Goal: Task Accomplishment & Management: Manage account settings

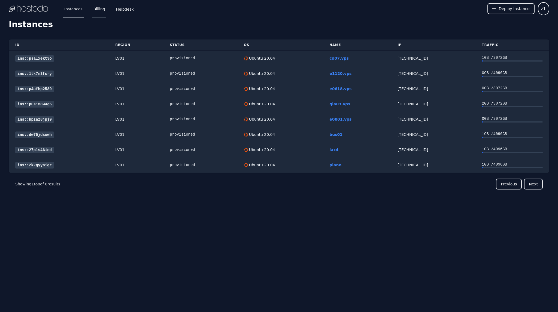
click at [97, 9] on link "Billing" at bounding box center [99, 9] width 14 height 18
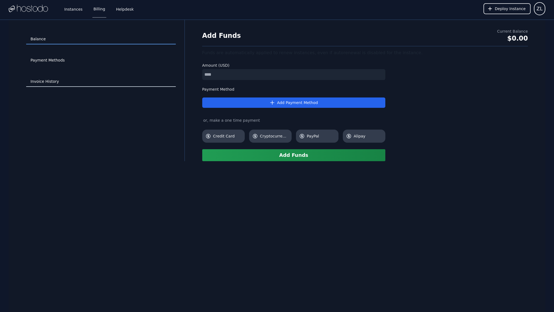
click at [56, 81] on link "Invoice History" at bounding box center [100, 82] width 149 height 10
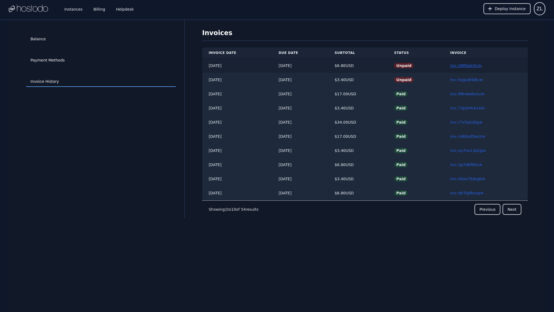
click at [472, 66] on link "inv::58lftwkrhr ≫" at bounding box center [466, 65] width 32 height 4
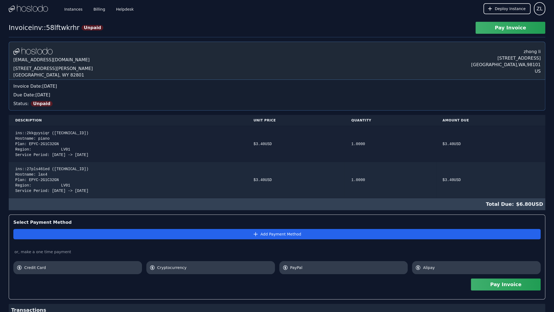
click at [41, 140] on div "ins::2kkgyysiqr (158.51.126.117) Hostname: piano Plan: EPYC-2G1C32GN Region: LV…" at bounding box center [127, 143] width 225 height 27
click at [36, 174] on div "ins::27pls461ed (158.51.126.68) Hostname: lax4 Plan: EPYC-2G1C32GN Region: LV01…" at bounding box center [127, 179] width 225 height 27
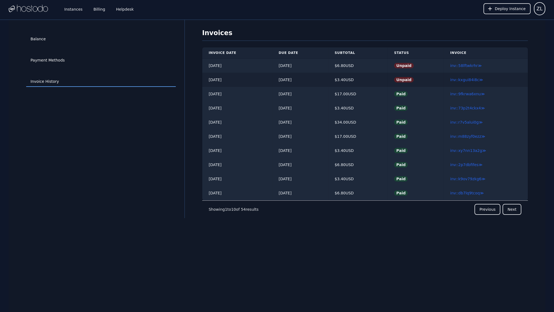
click at [299, 81] on td "[DATE]" at bounding box center [300, 80] width 56 height 14
click at [289, 80] on td "09/08/2025" at bounding box center [300, 80] width 56 height 14
click at [471, 81] on link "inv::kxgui84i8c ≫" at bounding box center [466, 80] width 33 height 4
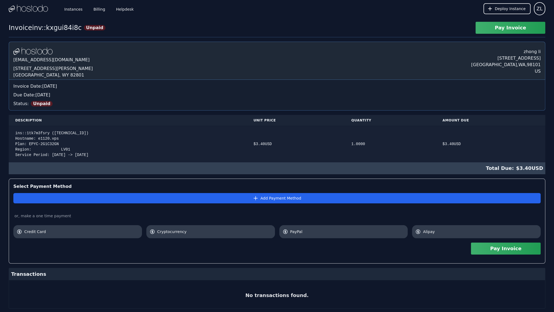
click at [42, 139] on div "ins::1tk7m3fsry ([TECHNICAL_ID]) Hostname: e1120.vps Plan: EPYC-2G1C32GN Region…" at bounding box center [127, 143] width 225 height 27
copy div "e1120"
